Goal: Task Accomplishment & Management: Use online tool/utility

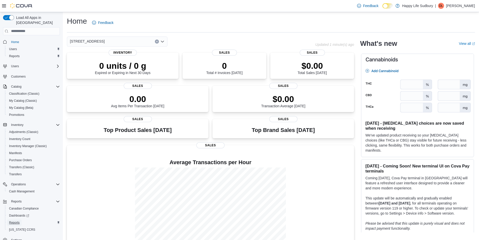
click at [16, 220] on span "Reports" at bounding box center [14, 222] width 11 height 6
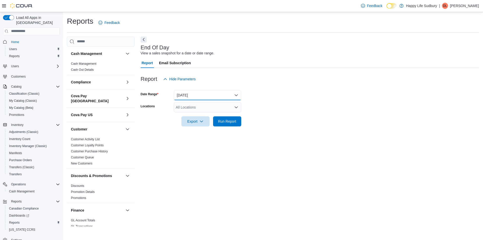
click at [208, 98] on button "Today" at bounding box center [207, 95] width 67 height 10
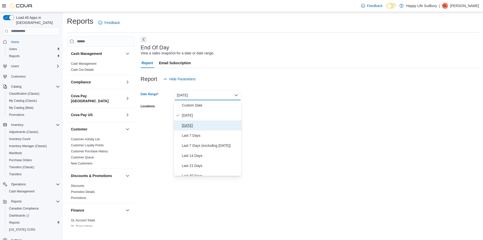
click at [196, 124] on span "Yesterday" at bounding box center [210, 125] width 57 height 6
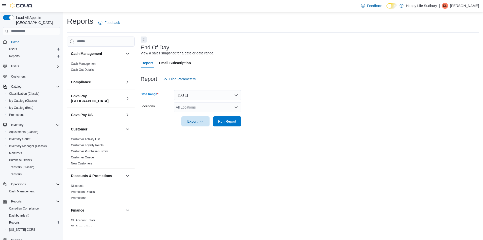
click at [194, 107] on div "All Locations" at bounding box center [207, 107] width 67 height 10
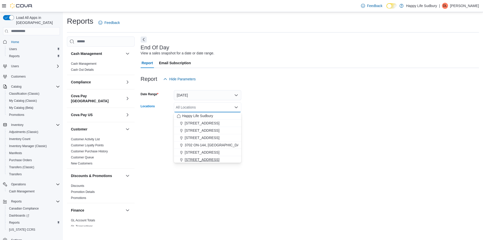
click at [202, 160] on span "42 Lakeshore Dr, North Bay" at bounding box center [202, 159] width 35 height 5
click at [339, 93] on form "Date Range Yesterday Locations 42 Lakeshore Dr, North Bay Combo box. Selected. …" at bounding box center [310, 105] width 338 height 42
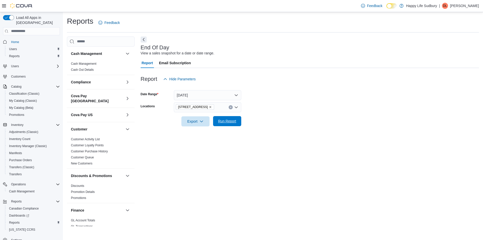
click at [230, 124] on span "Run Report" at bounding box center [227, 121] width 22 height 10
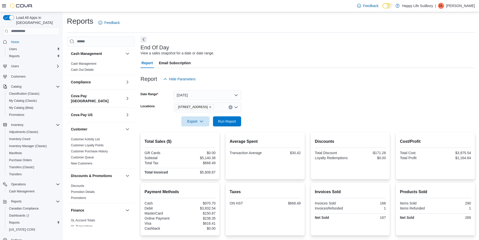
click at [230, 107] on icon "Clear input" at bounding box center [230, 106] width 1 height 1
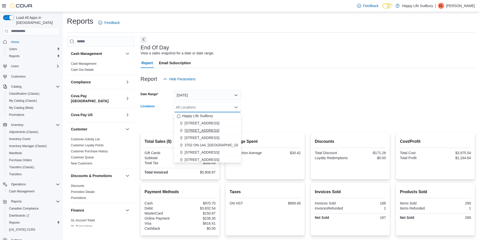
click at [197, 131] on span "1307 Algonquin Ave #1" at bounding box center [202, 130] width 35 height 5
click at [262, 116] on form "Date Range Yesterday Locations 1307 Algonquin Ave #1 Combo box. Selected. 1307 …" at bounding box center [308, 105] width 335 height 42
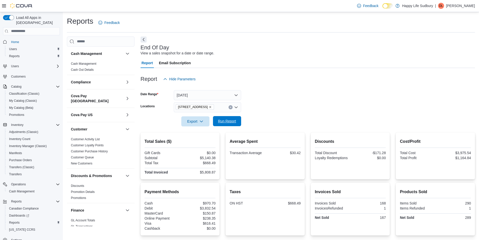
click at [230, 121] on span "Run Report" at bounding box center [227, 120] width 18 height 5
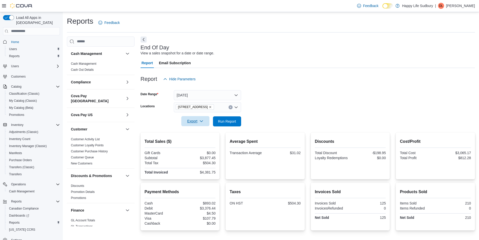
click at [195, 121] on span "Export" at bounding box center [195, 121] width 22 height 10
click at [199, 141] on span "Export to Pdf" at bounding box center [196, 141] width 23 height 4
click at [23, 189] on span "Cash Management" at bounding box center [21, 191] width 25 height 4
